Goal: Check status: Check status

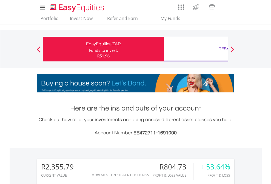
scroll to position [53, 86]
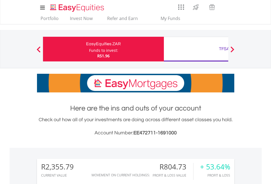
click at [89, 49] on div "Funds to invest:" at bounding box center [103, 50] width 29 height 5
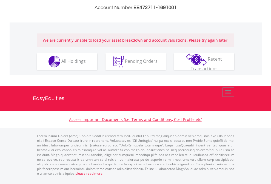
scroll to position [358, 0]
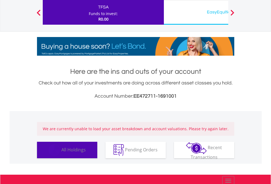
click at [61, 152] on span "All Holdings" at bounding box center [73, 149] width 24 height 6
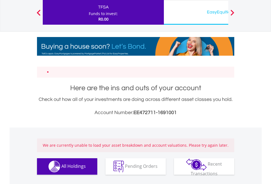
click at [61, 169] on span "All Holdings" at bounding box center [73, 166] width 24 height 6
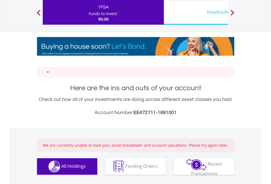
scroll to position [269, 0]
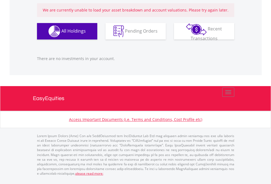
scroll to position [388, 0]
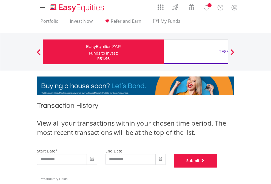
click at [217, 167] on button "Submit" at bounding box center [195, 161] width 43 height 14
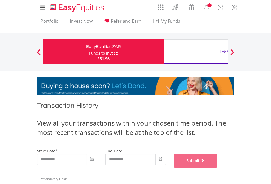
scroll to position [222, 0]
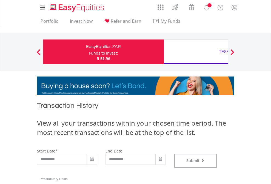
click at [196, 52] on div "TFSA" at bounding box center [224, 52] width 114 height 8
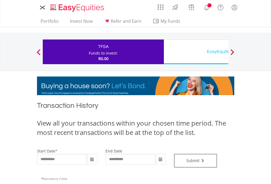
type input "**********"
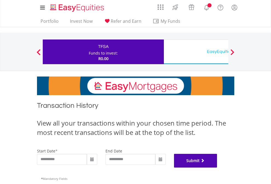
click at [217, 167] on button "Submit" at bounding box center [195, 161] width 43 height 14
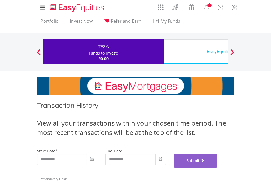
scroll to position [222, 0]
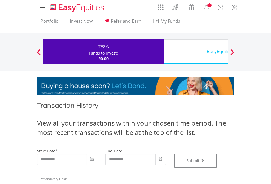
click at [89, 52] on div "Funds to invest:" at bounding box center [103, 52] width 29 height 5
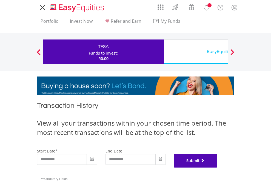
click at [217, 167] on button "Submit" at bounding box center [195, 161] width 43 height 14
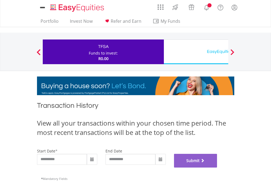
scroll to position [222, 0]
